Goal: Information Seeking & Learning: Learn about a topic

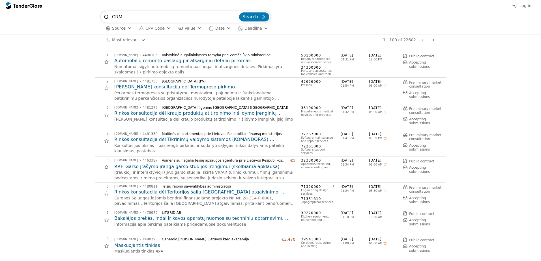
click at [239, 12] on button "Search" at bounding box center [254, 16] width 30 height 9
type input "CRM"
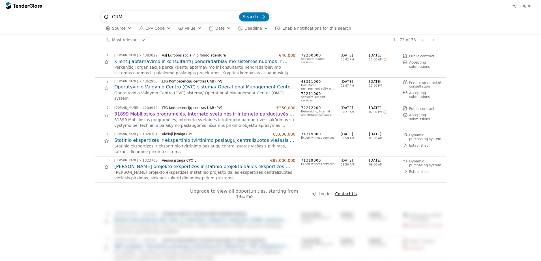
drag, startPoint x: 105, startPoint y: 19, endPoint x: 44, endPoint y: 21, distance: 60.9
click at [73, 20] on div "CRM Search Source CPV Code Type Buyer Value Date Deadline Enable notifications …" at bounding box center [270, 22] width 535 height 23
type input "Microsoft"
click at [239, 12] on button "Search" at bounding box center [254, 16] width 30 height 9
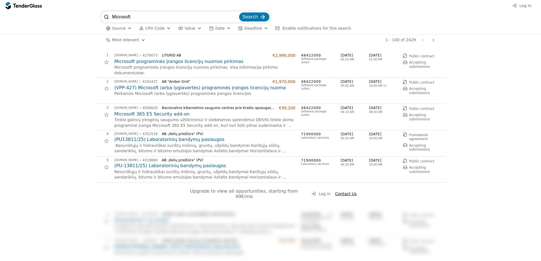
drag, startPoint x: 132, startPoint y: 19, endPoint x: 57, endPoint y: 21, distance: 74.2
click at [97, 19] on div "Microsoft Search Source CPV Code Type Buyer Value Date Deadline Enable notifica…" at bounding box center [270, 22] width 535 height 23
click at [236, 18] on input "Microsoft" at bounding box center [175, 16] width 126 height 11
click at [116, 16] on input "search" at bounding box center [175, 16] width 126 height 11
click at [145, 17] on input "search" at bounding box center [175, 16] width 126 height 11
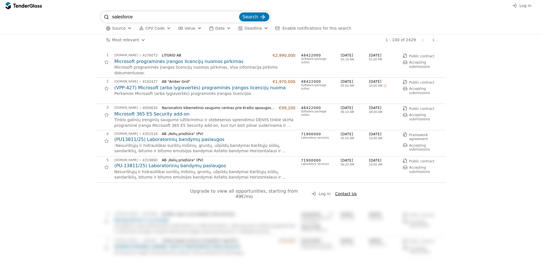
type input "salesforce"
click at [239, 12] on button "Search" at bounding box center [254, 16] width 30 height 9
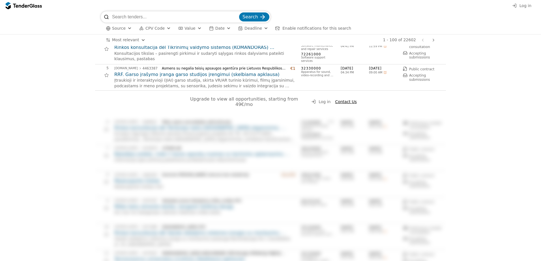
scroll to position [113, 0]
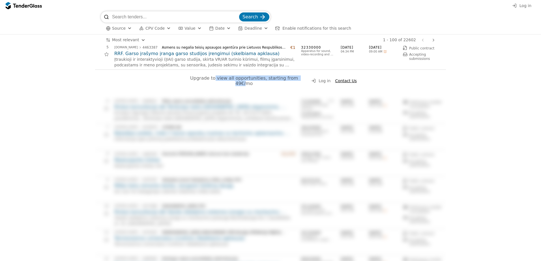
drag, startPoint x: 210, startPoint y: 80, endPoint x: 295, endPoint y: 79, distance: 85.1
click at [295, 79] on span "Upgrade to view all opportunities, starting from 49€/mo" at bounding box center [244, 81] width 109 height 11
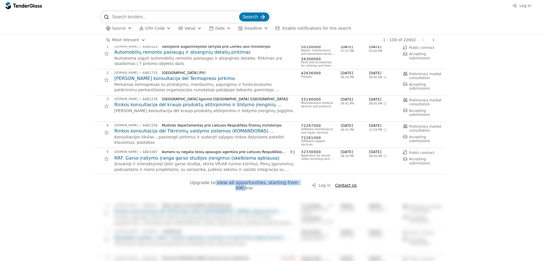
scroll to position [0, 0]
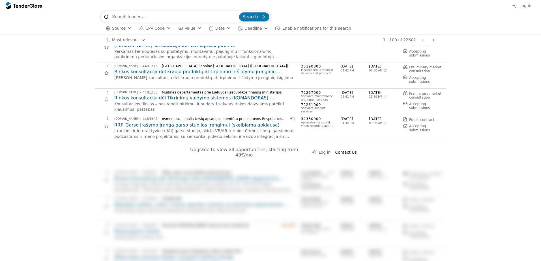
scroll to position [39, 0]
